Goal: Task Accomplishment & Management: Use online tool/utility

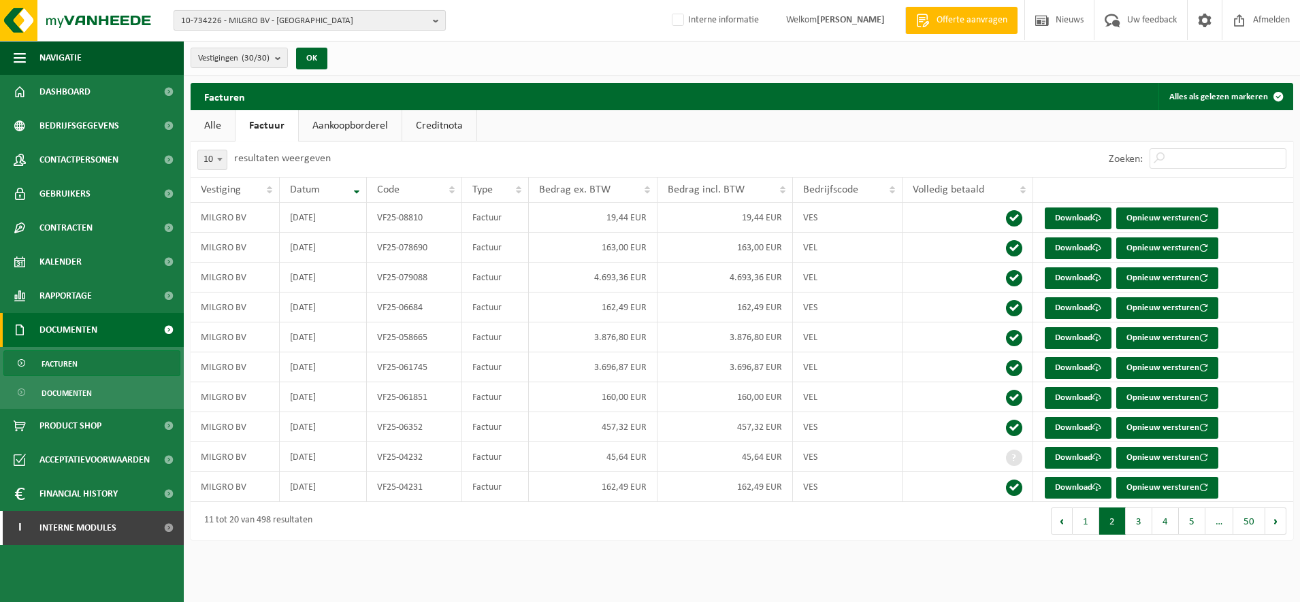
click at [249, 20] on span "10-734226 - MILGRO BV - [GEOGRAPHIC_DATA]" at bounding box center [304, 21] width 246 height 20
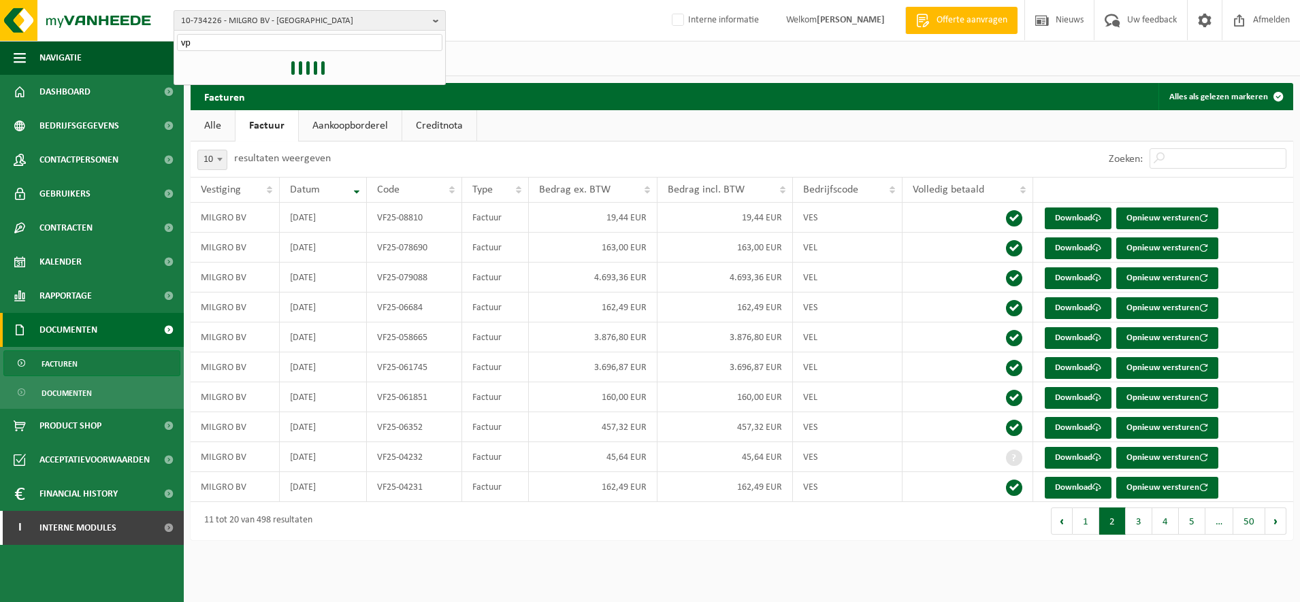
type input "vpd"
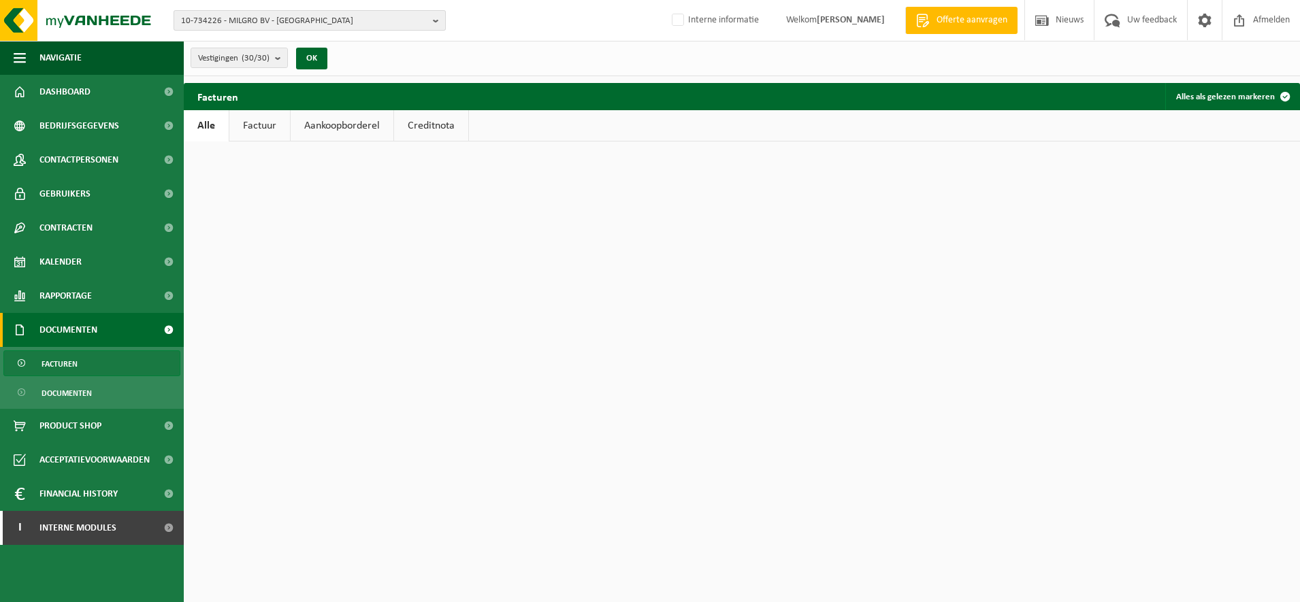
click at [265, 20] on span "10-734226 - MILGRO BV - [GEOGRAPHIC_DATA]" at bounding box center [304, 21] width 246 height 20
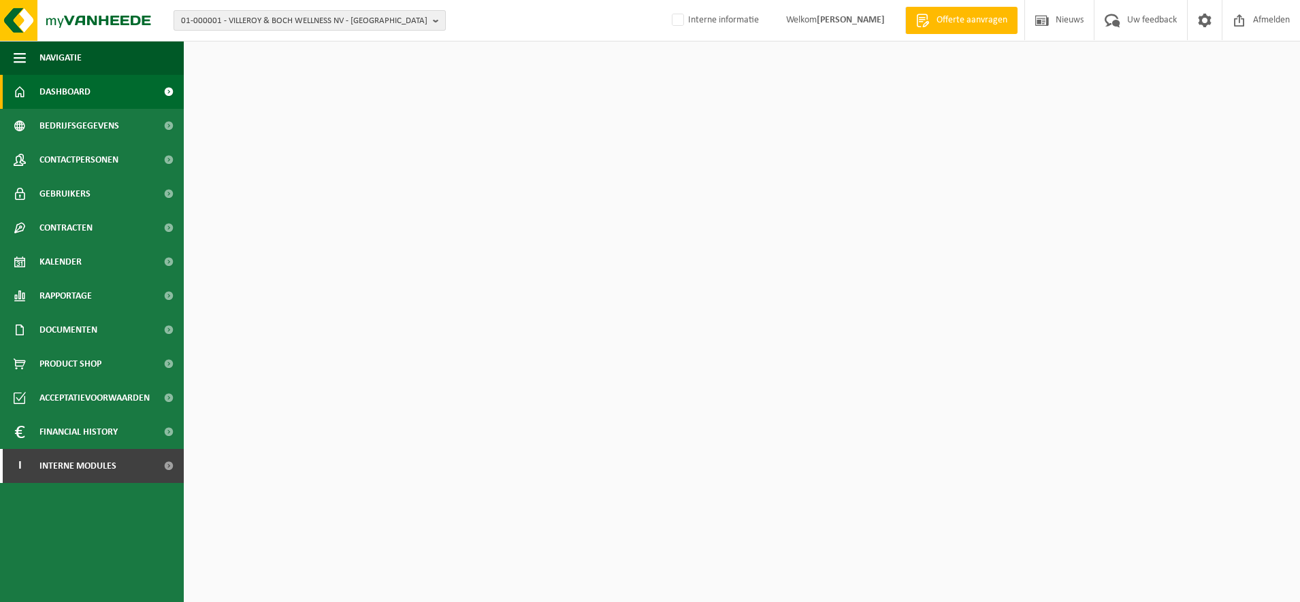
click at [249, 18] on span "01-000001 - VILLEROY & BOCH WELLNESS NV - [GEOGRAPHIC_DATA]" at bounding box center [304, 21] width 246 height 20
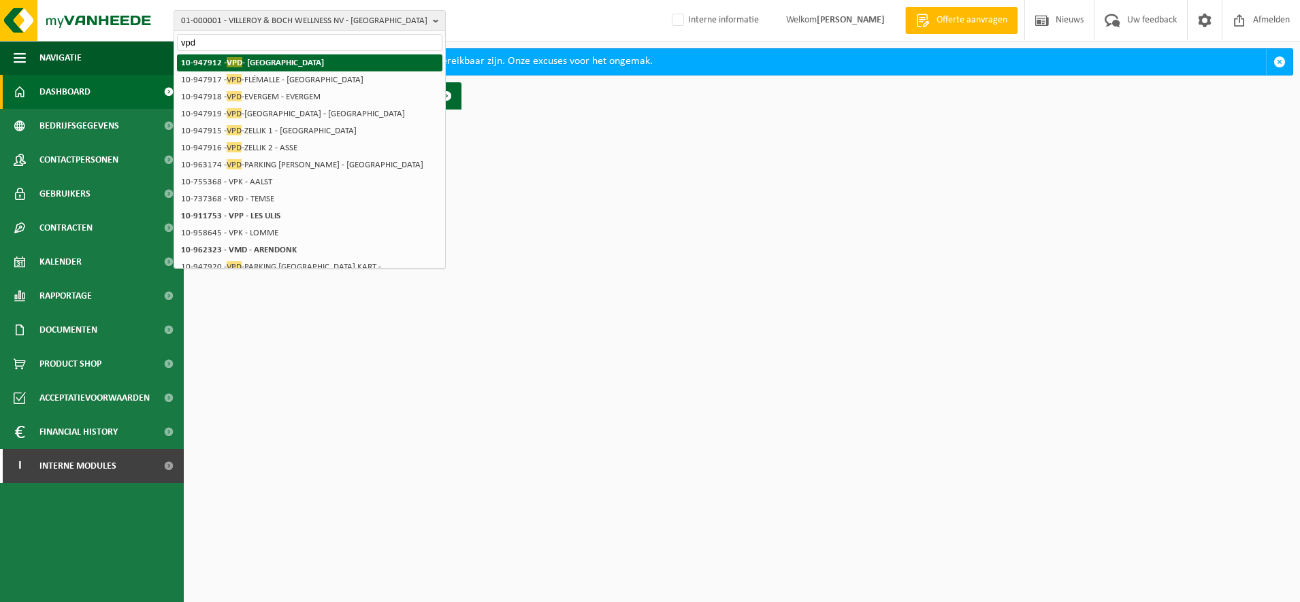
type input "vpd"
click at [255, 67] on strong "10-947912 - VPD - [GEOGRAPHIC_DATA]" at bounding box center [252, 62] width 143 height 10
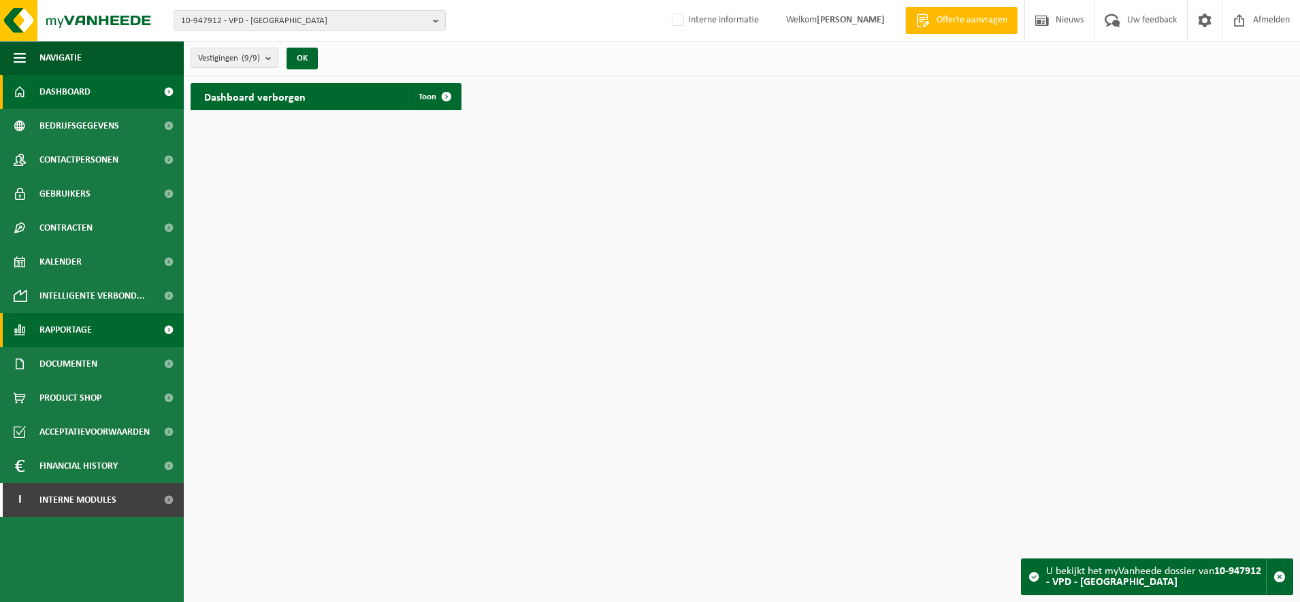
click at [96, 337] on link "Rapportage" at bounding box center [92, 330] width 184 height 34
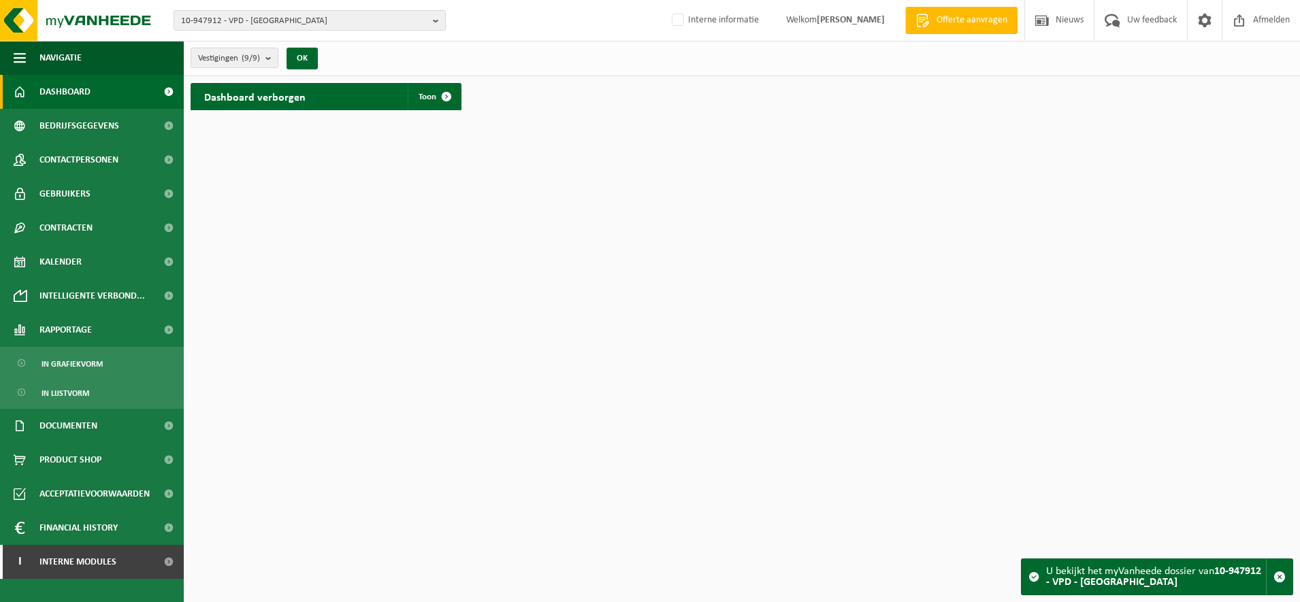
click at [86, 378] on ul "In grafiekvorm In lijstvorm" at bounding box center [92, 378] width 184 height 62
click at [86, 367] on span "In grafiekvorm" at bounding box center [72, 364] width 61 height 26
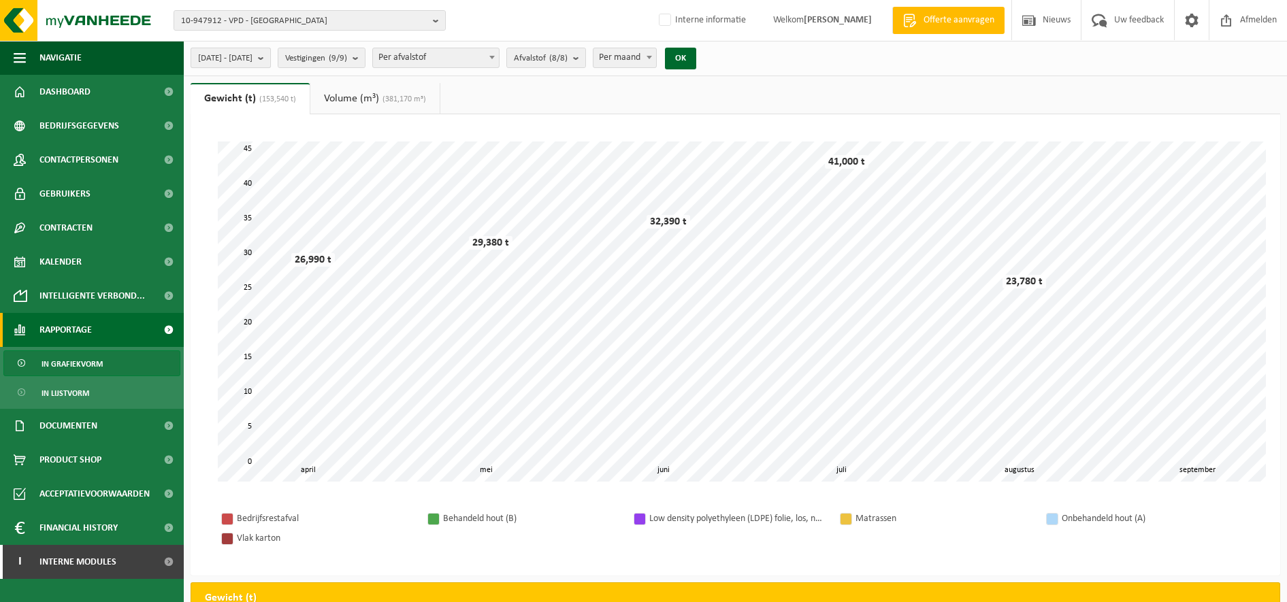
click at [270, 58] on b "submit" at bounding box center [264, 57] width 12 height 19
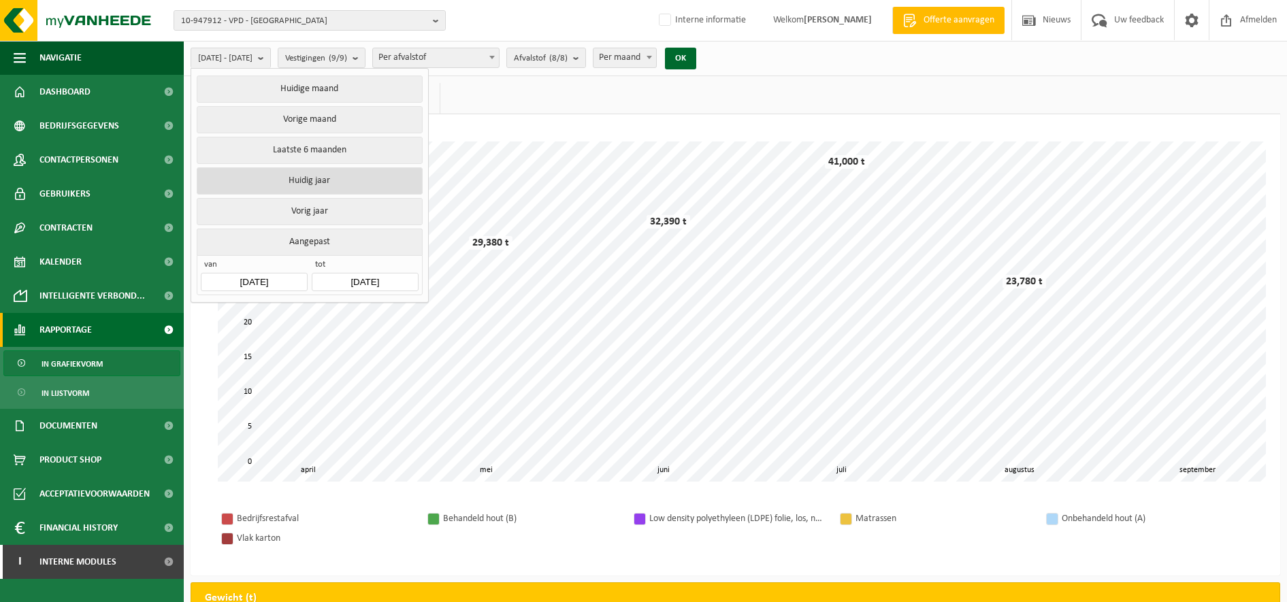
click at [295, 182] on button "Huidig jaar" at bounding box center [309, 180] width 225 height 27
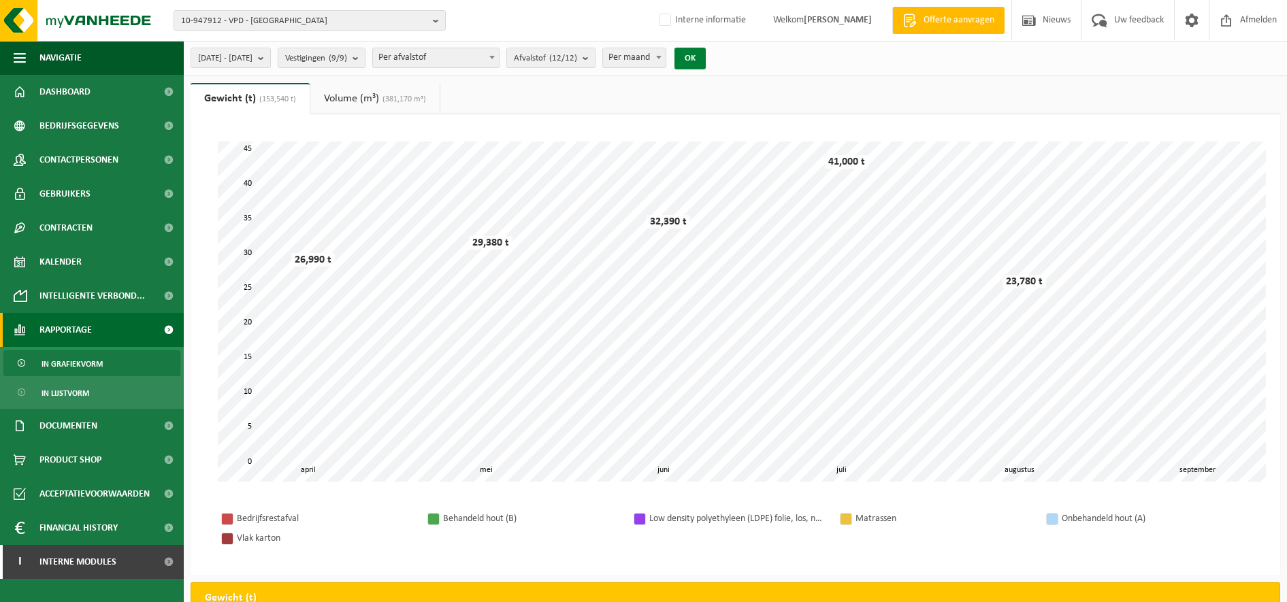
click at [706, 66] on button "OK" at bounding box center [689, 59] width 31 height 22
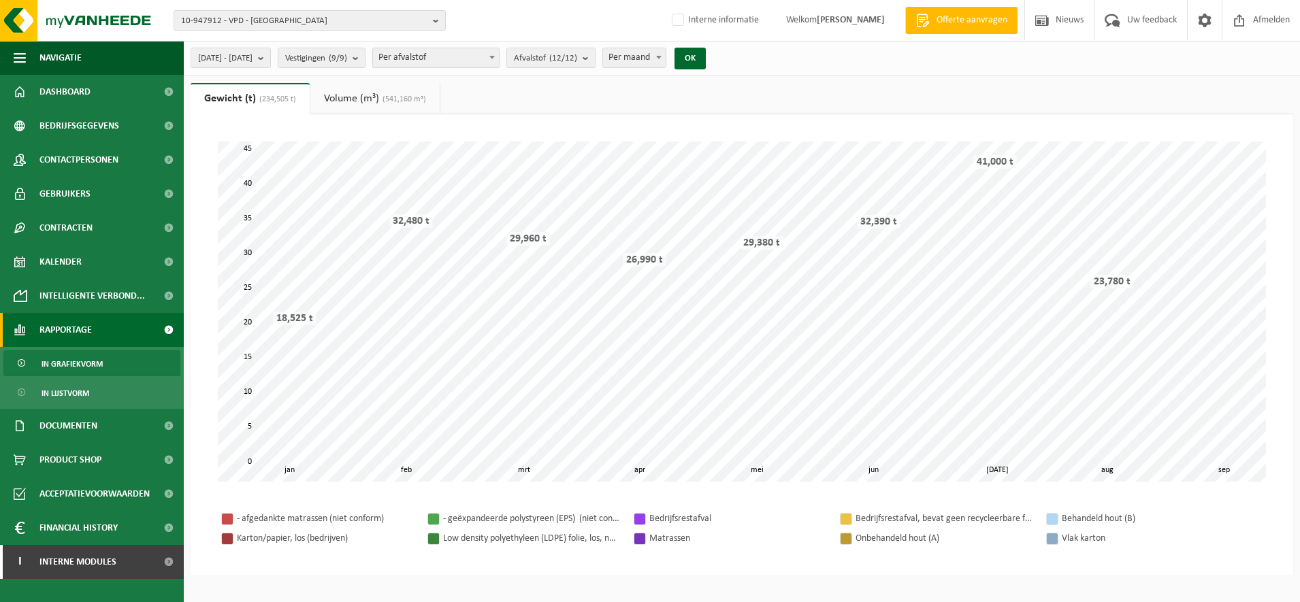
click at [666, 63] on span "Per maand" at bounding box center [634, 57] width 63 height 19
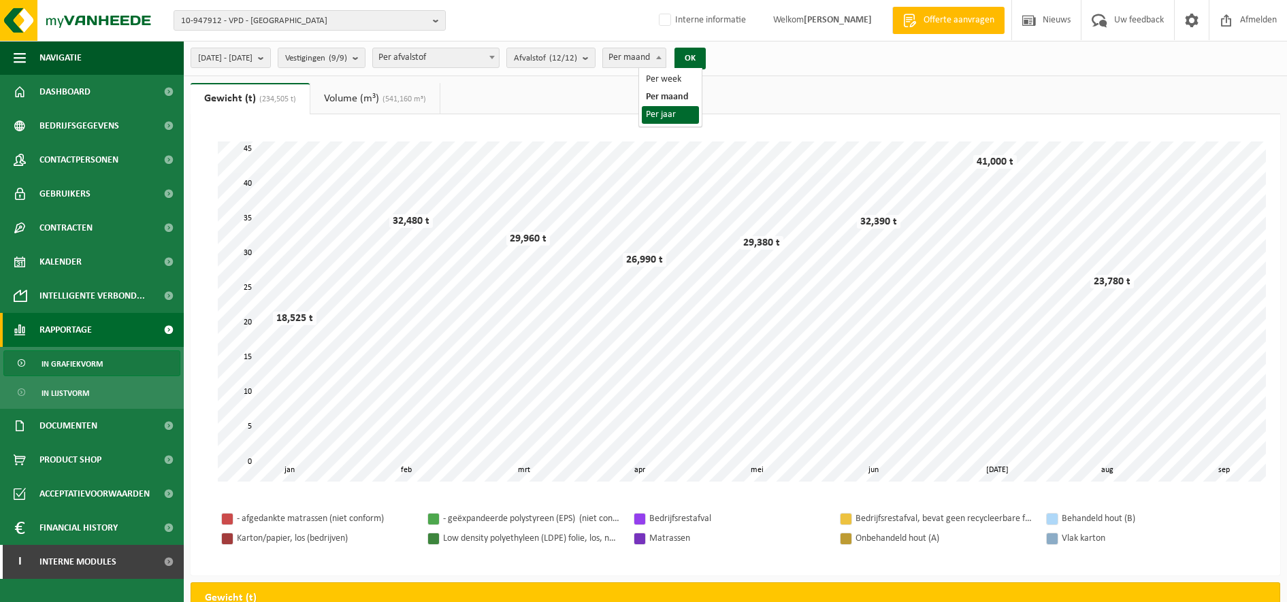
select select "3"
click at [706, 57] on button "OK" at bounding box center [689, 59] width 31 height 22
